Goal: Transaction & Acquisition: Purchase product/service

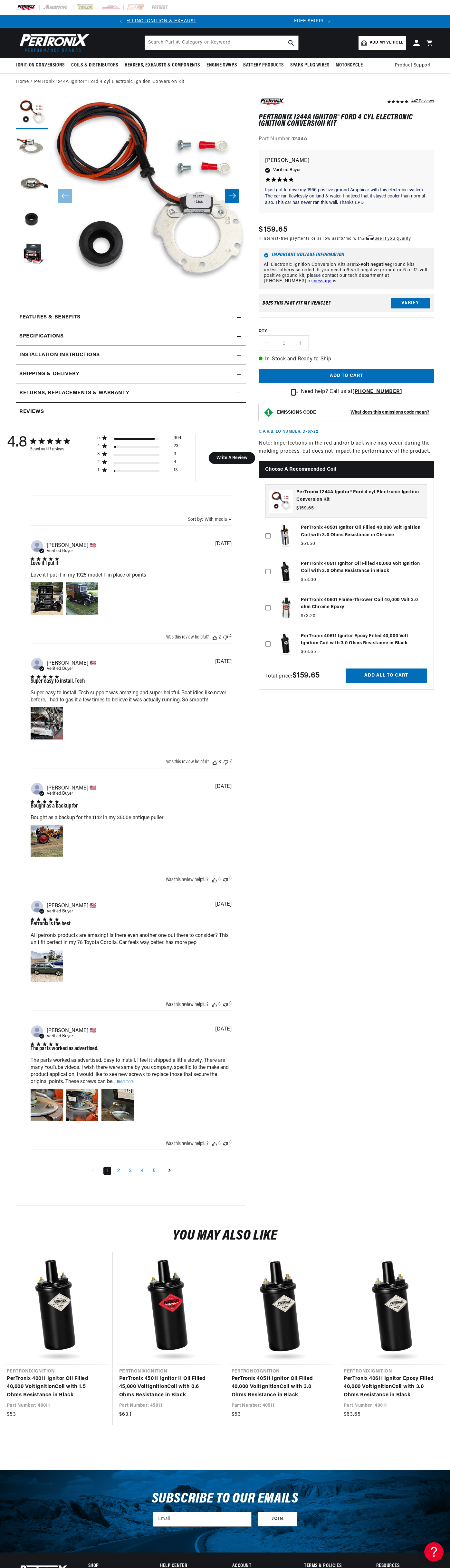
scroll to position [0, 196]
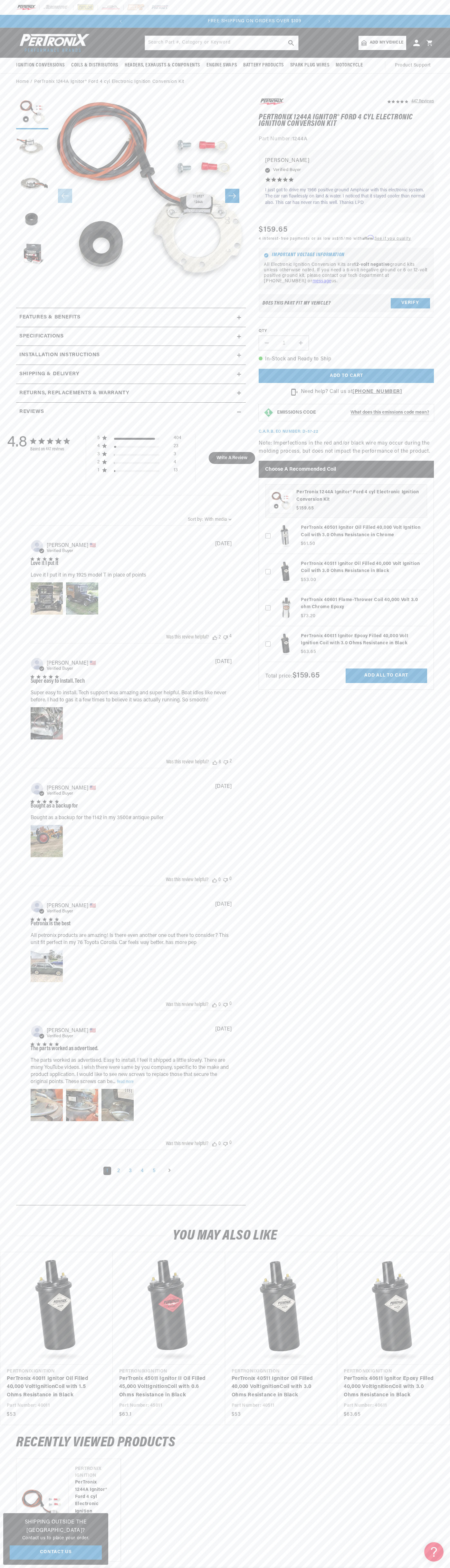
scroll to position [0, 196]
click at [235, 15] on div at bounding box center [225, 7] width 450 height 15
click at [428, 1248] on div "You may also like Vendor Pertronix Ignition PerTronix 40011 Ignitor Oil Filled …" at bounding box center [225, 1320] width 450 height 209
click at [185, 1567] on html "Skip to content Your cart Your cart is empty Get the right parts the first time…" at bounding box center [225, 784] width 450 height 1568
click at [32, 651] on div "Abstract user icon roy l. 🇺🇸 Verified Buyer Love it I put it Love it I put it i…" at bounding box center [131, 864] width 201 height 673
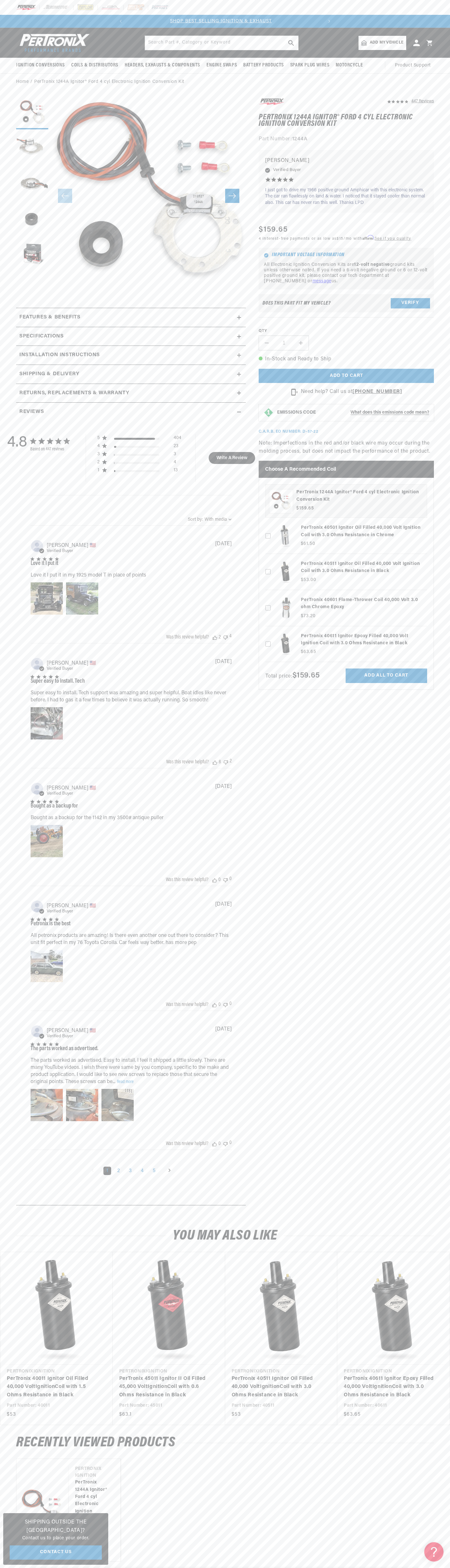
scroll to position [0, 0]
